Goal: Navigation & Orientation: Find specific page/section

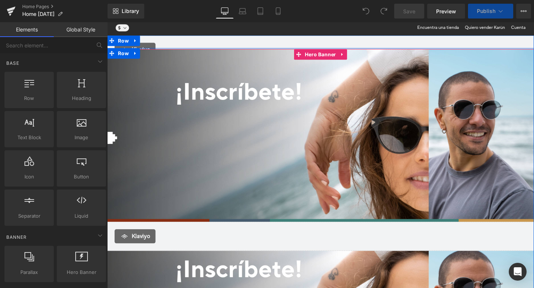
click at [206, 240] on div "Klaviyo" at bounding box center [331, 247] width 433 height 15
